Goal: Navigation & Orientation: Find specific page/section

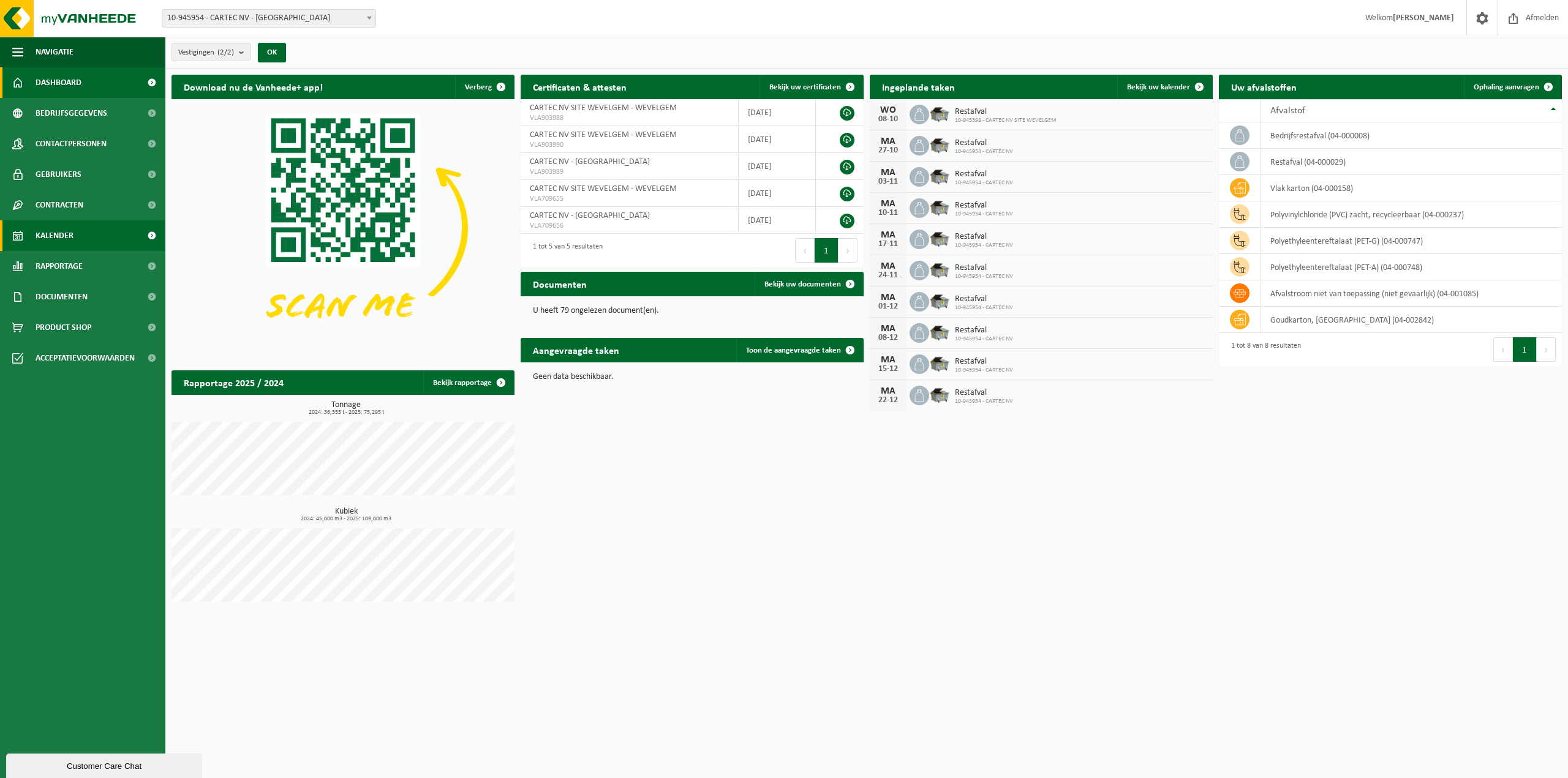
click at [115, 231] on link "Kalender" at bounding box center [83, 235] width 165 height 31
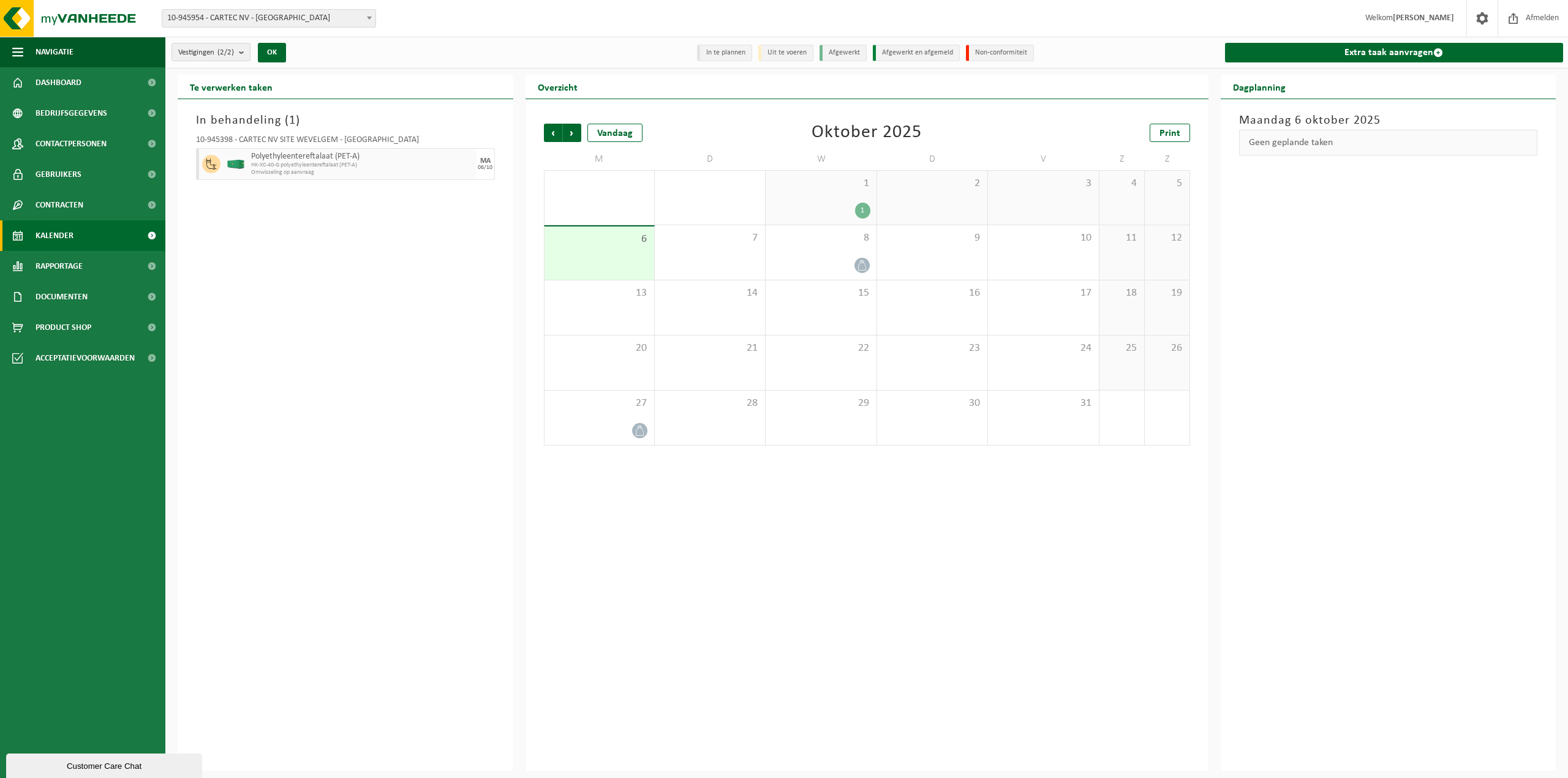
click at [400, 168] on span "HK-XC-40-G polyethyleentereftalaat (PET-A)" at bounding box center [362, 165] width 222 height 7
click at [282, 58] on button "OK" at bounding box center [271, 53] width 28 height 19
click at [92, 240] on link "Kalender" at bounding box center [83, 235] width 165 height 31
click at [397, 164] on span "HK-XC-40-G polyethyleentereftalaat (PET-A)" at bounding box center [362, 165] width 222 height 7
click at [89, 87] on link "Dashboard" at bounding box center [83, 83] width 165 height 31
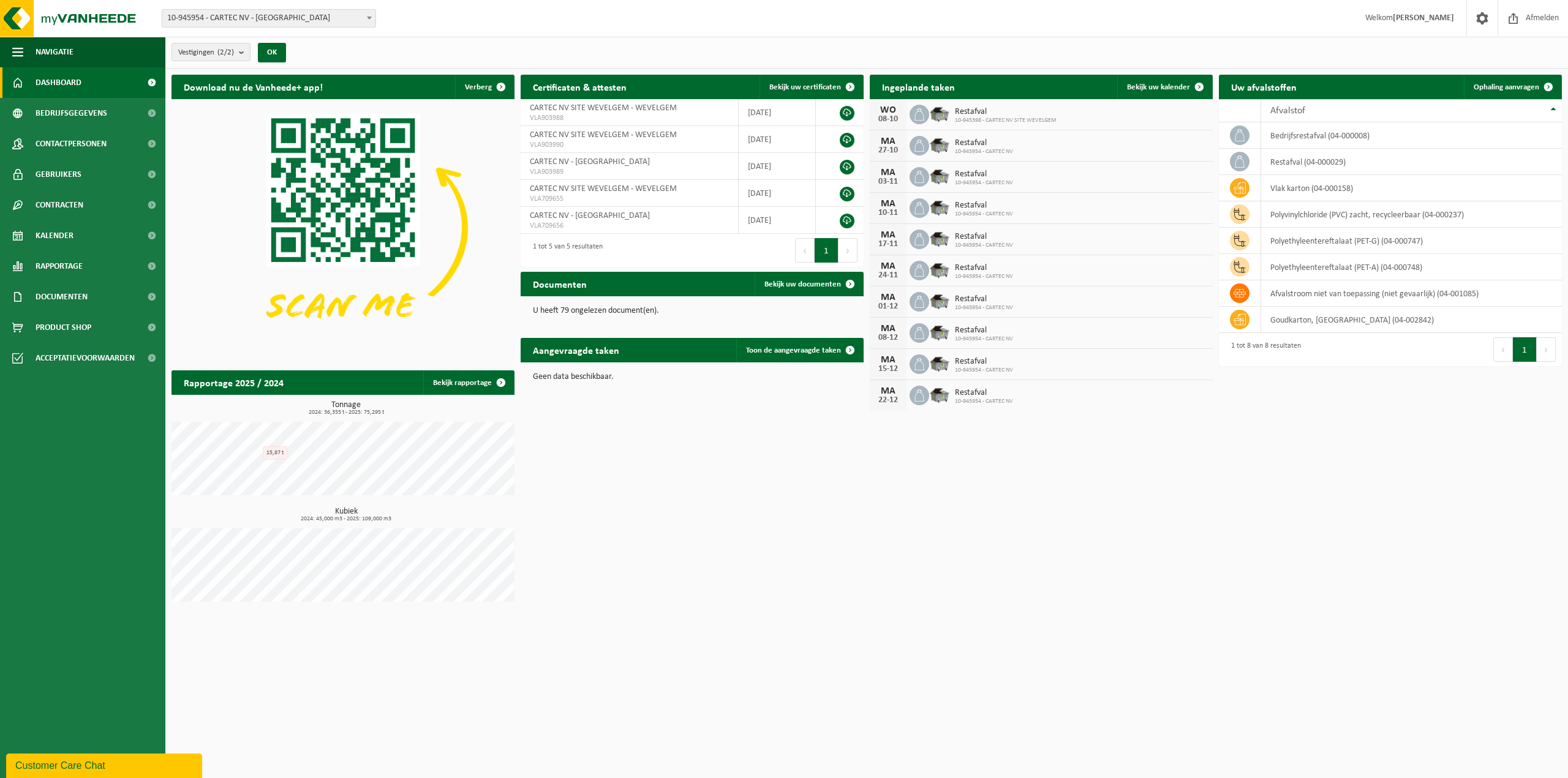
click at [88, 90] on link "Dashboard" at bounding box center [83, 83] width 165 height 31
click at [461, 389] on link "Bekijk rapportage" at bounding box center [468, 383] width 90 height 25
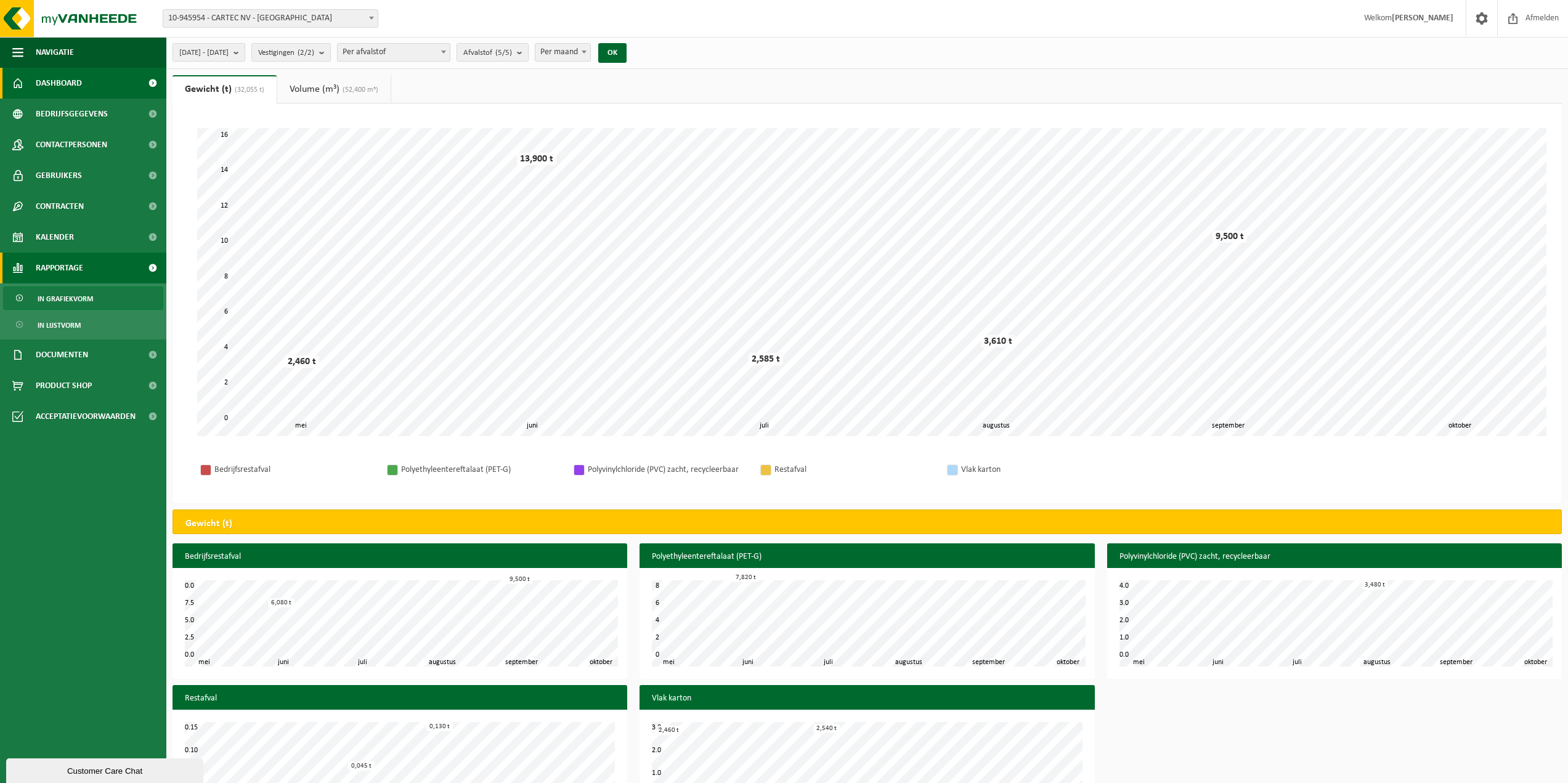
click at [94, 80] on link "Dashboard" at bounding box center [83, 83] width 166 height 31
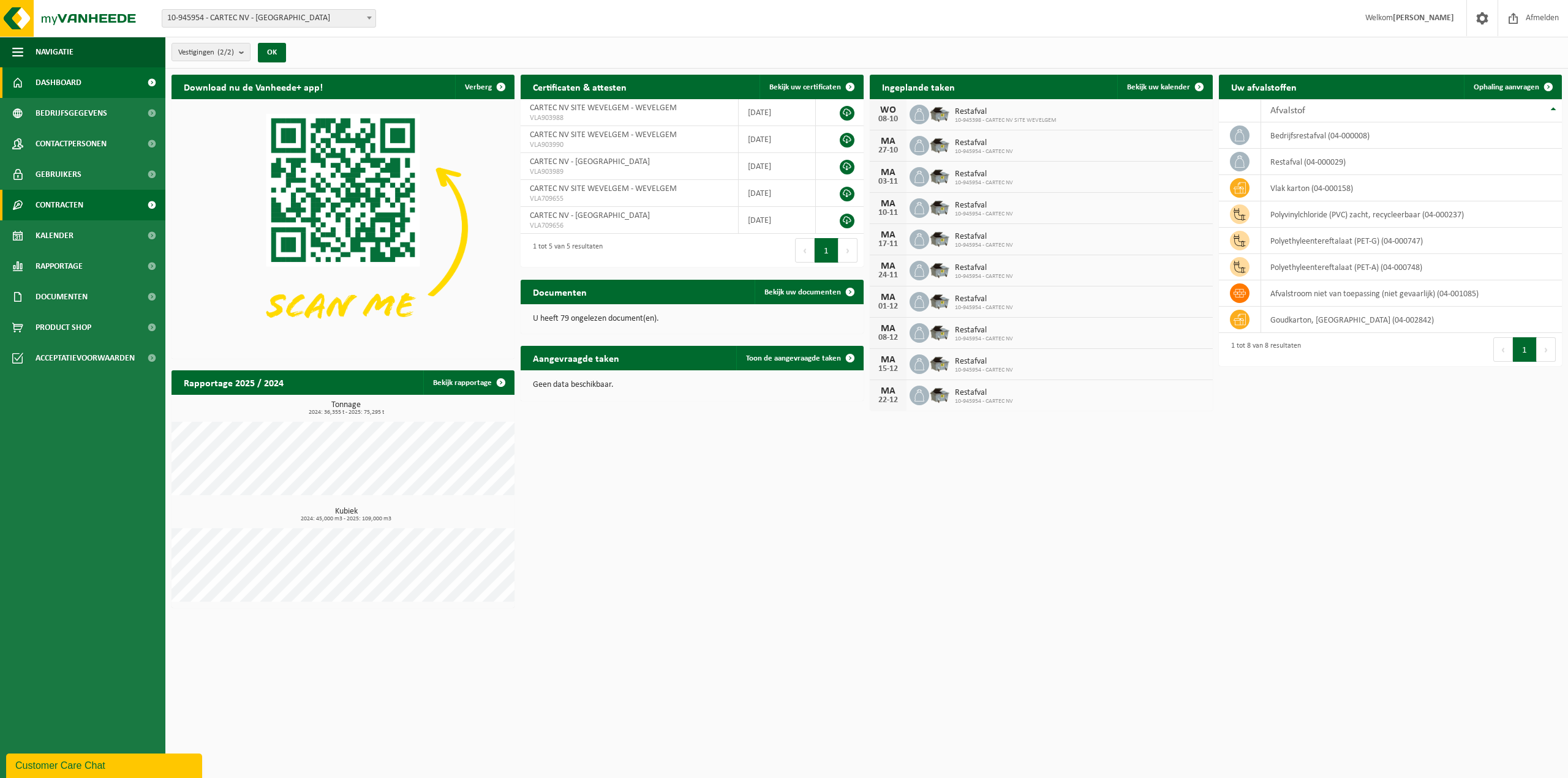
click at [68, 212] on span "Contracten" at bounding box center [59, 205] width 47 height 31
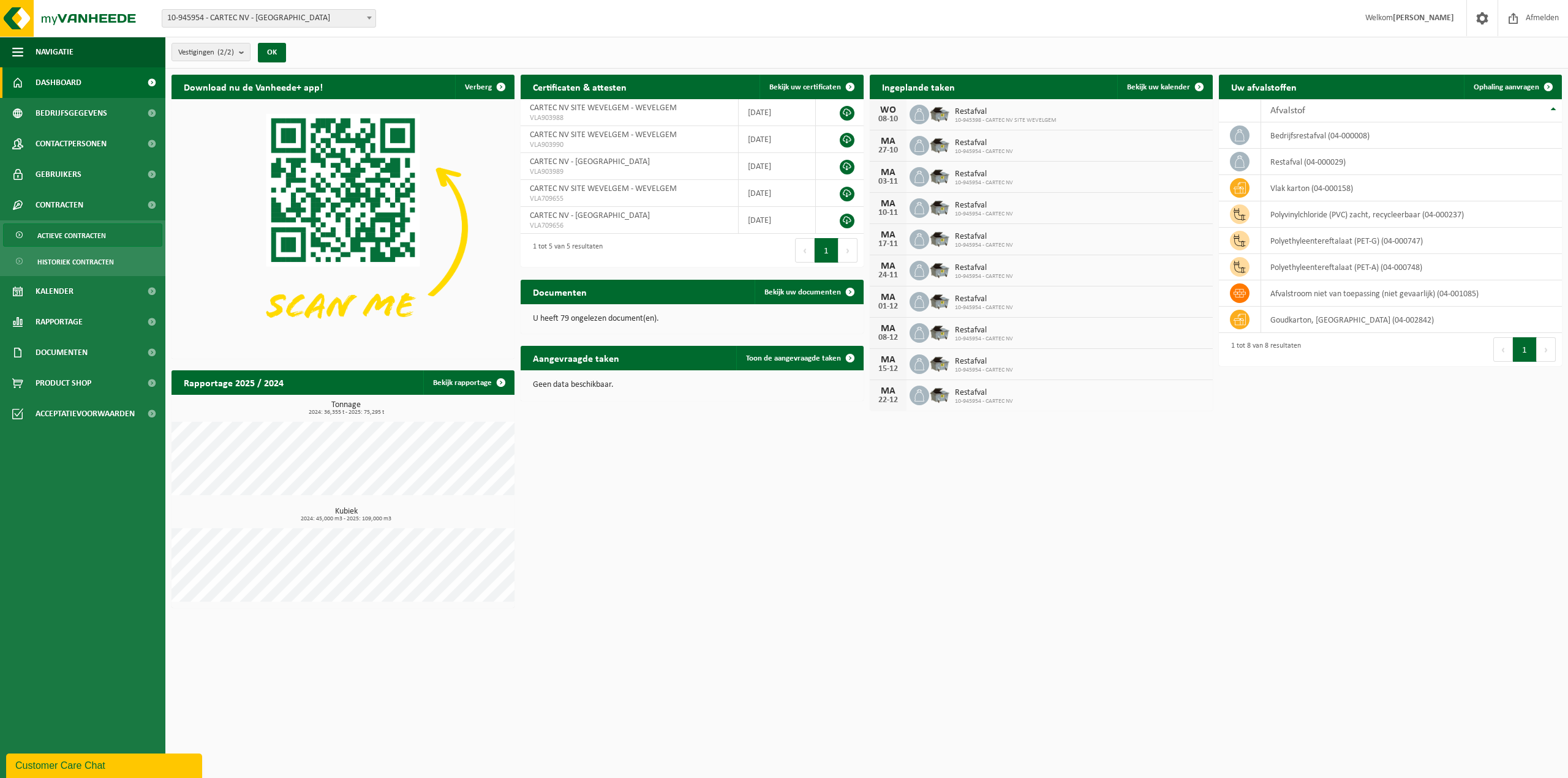
click at [88, 239] on span "Actieve contracten" at bounding box center [71, 236] width 68 height 23
